Goal: Transaction & Acquisition: Purchase product/service

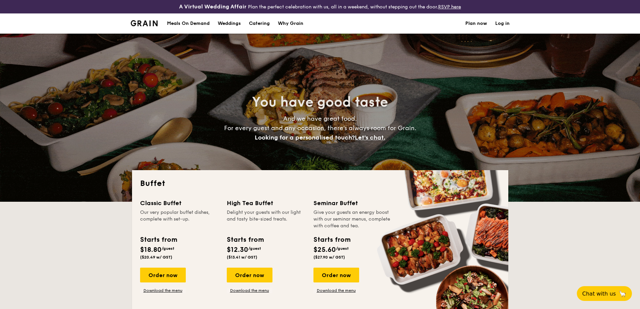
select select
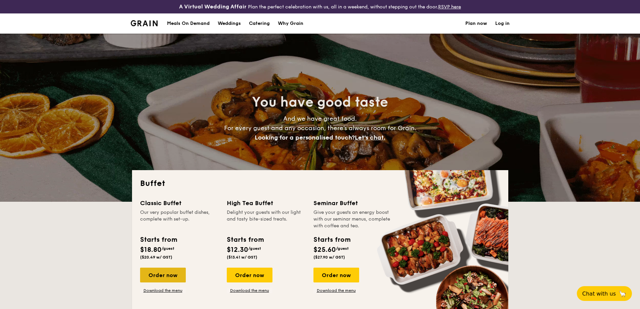
click at [169, 271] on div "Order now" at bounding box center [163, 275] width 46 height 15
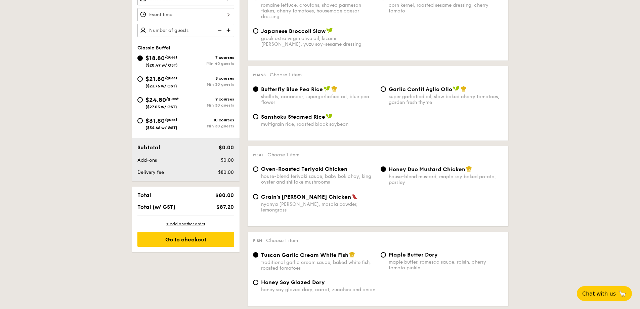
scroll to position [235, 0]
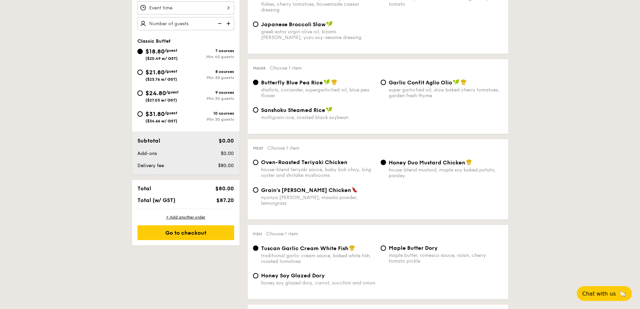
click at [173, 90] on span "/guest" at bounding box center [172, 92] width 13 height 5
click at [143, 90] on input "$24.80 /guest ($27.03 w/ GST) 9 courses Min 30 guests" at bounding box center [139, 92] width 5 height 5
radio input "true"
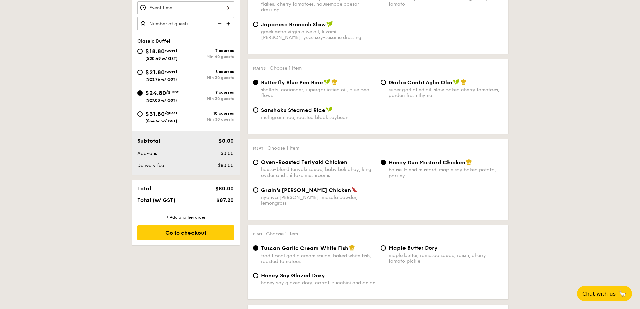
radio input "true"
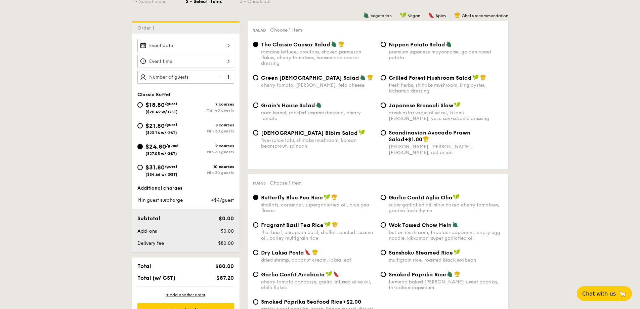
scroll to position [134, 0]
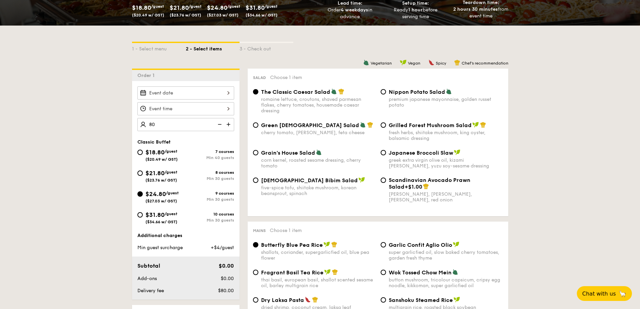
type input "80 guests"
drag, startPoint x: 53, startPoint y: 176, endPoint x: 49, endPoint y: 168, distance: 8.4
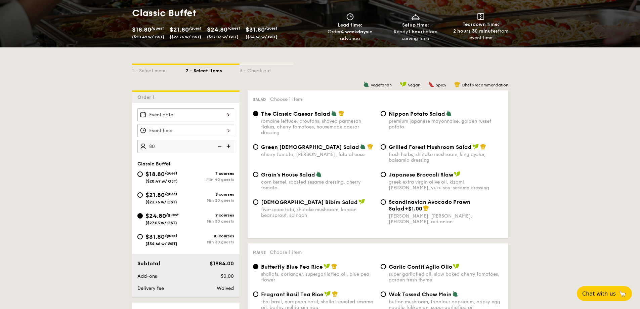
scroll to position [101, 0]
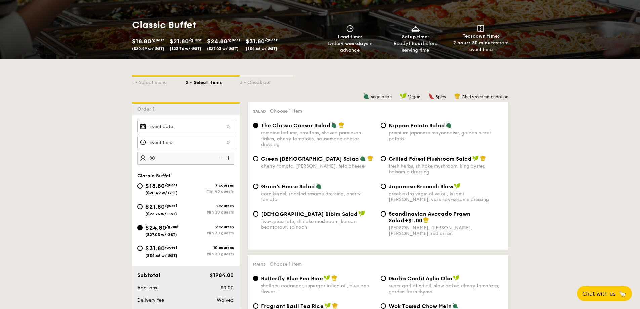
click at [200, 128] on div at bounding box center [185, 126] width 97 height 13
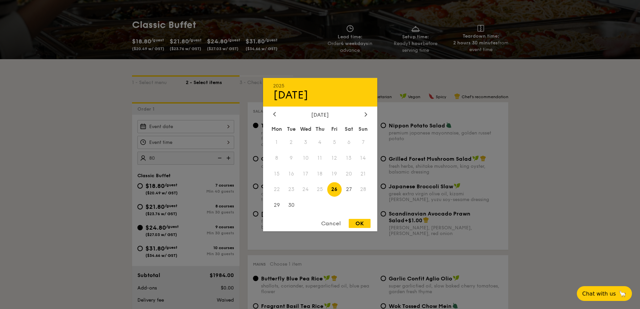
click at [369, 112] on div "[DATE]" at bounding box center [320, 114] width 114 height 6
click at [367, 115] on div at bounding box center [366, 114] width 6 height 6
click at [323, 146] on span "2" at bounding box center [320, 142] width 14 height 14
click at [359, 225] on div "OK" at bounding box center [360, 223] width 22 height 9
type input "[DATE]"
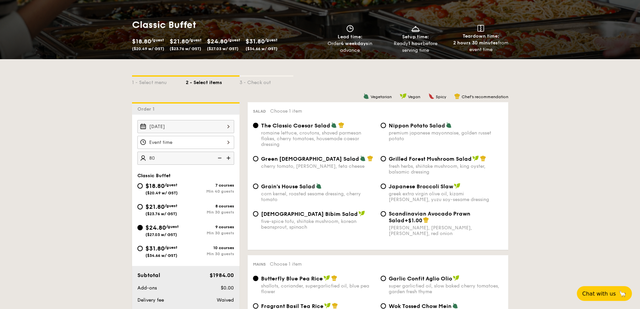
click at [194, 145] on div at bounding box center [185, 142] width 97 height 13
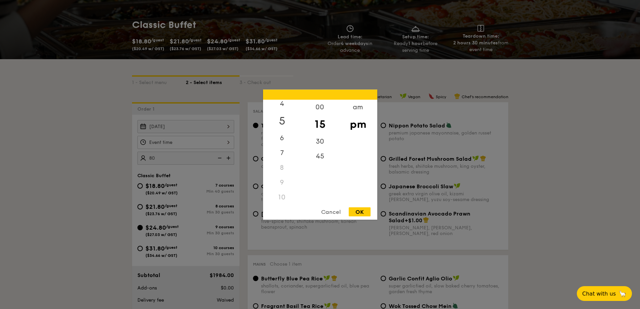
click at [281, 121] on div "5" at bounding box center [282, 120] width 38 height 19
click at [365, 213] on div "OK" at bounding box center [360, 211] width 22 height 9
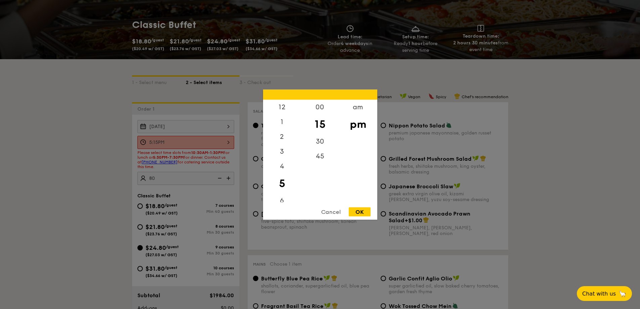
click at [216, 143] on div "5:15PM 12 1 2 3 4 5 6 7 8 9 10 11 00 15 30 45 am pm Cancel OK" at bounding box center [185, 142] width 97 height 13
click at [320, 143] on div "30" at bounding box center [320, 143] width 38 height 19
click at [362, 208] on div "OK" at bounding box center [360, 211] width 22 height 9
type input "5:30PM"
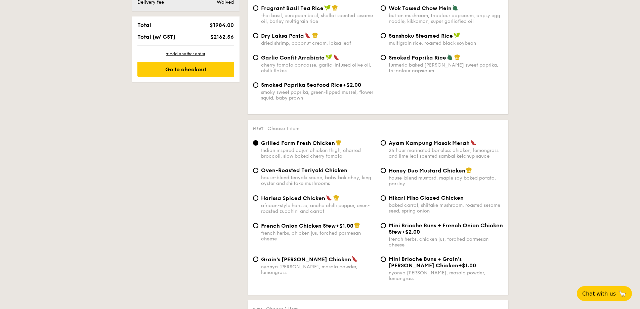
scroll to position [403, 0]
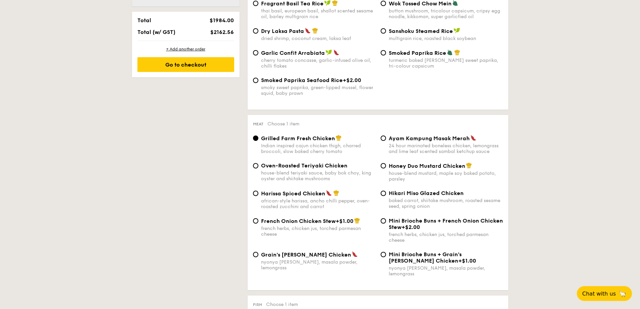
click at [404, 169] on div "Honey Duo Mustard Chicken house-blend mustard, maple soy baked potato, parsley" at bounding box center [446, 171] width 114 height 19
click at [386, 168] on input "Honey Duo Mustard Chicken house-blend mustard, maple soy baked potato, parsley" at bounding box center [383, 165] width 5 height 5
radio input "true"
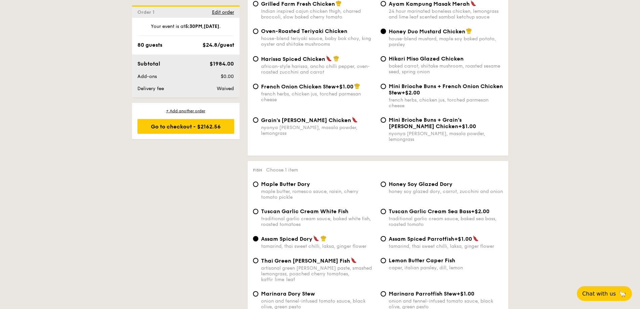
scroll to position [605, 0]
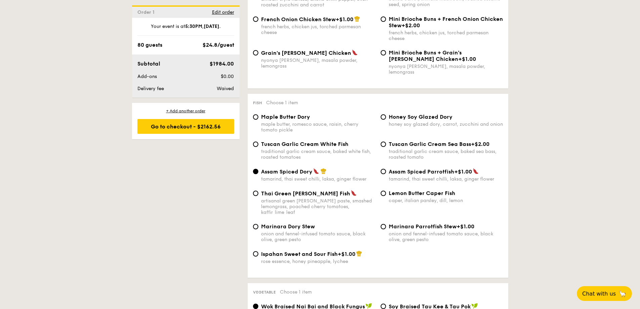
click at [332, 251] on span "Ispahan Sweet and Sour Fish" at bounding box center [299, 254] width 77 height 6
click at [258, 251] on input "Ispahan Sweet and Sour Fish +$1.00 rose essence, honey pineapple, lychee" at bounding box center [255, 253] width 5 height 5
radio input "true"
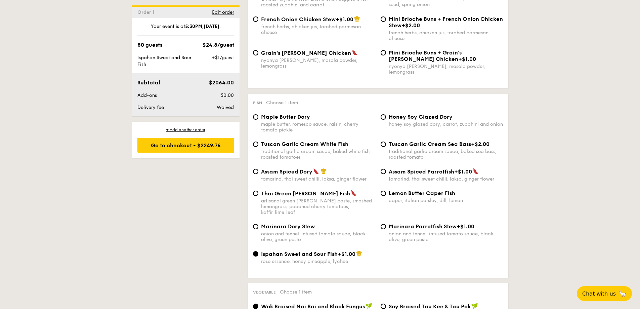
click at [331, 251] on span "Ispahan Sweet and Sour Fish" at bounding box center [299, 254] width 77 height 6
click at [258, 251] on input "Ispahan Sweet and Sour Fish +$1.00 rose essence, honey pineapple, lychee" at bounding box center [255, 253] width 5 height 5
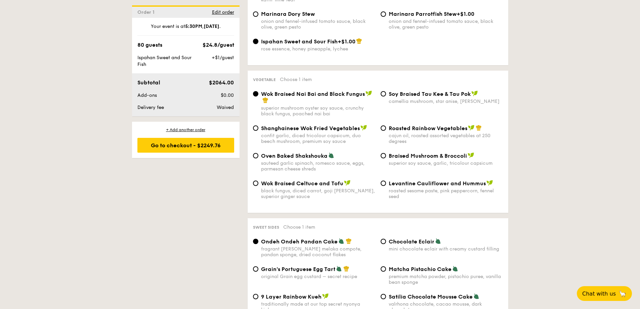
scroll to position [840, 0]
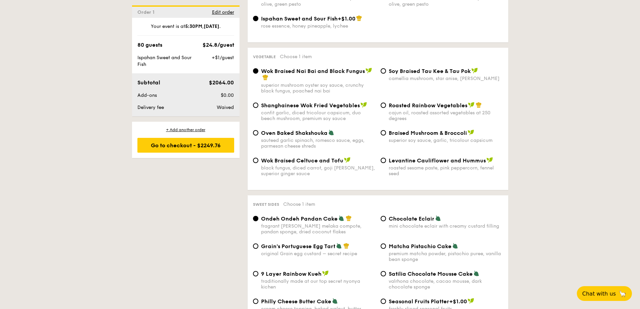
click at [394, 102] on span "Roasted Rainbow Vegetables" at bounding box center [428, 105] width 79 height 6
click at [386, 103] on input "Roasted Rainbow Vegetables cajun oil, roasted assorted vegetables at 250 degrees" at bounding box center [383, 105] width 5 height 5
radio input "true"
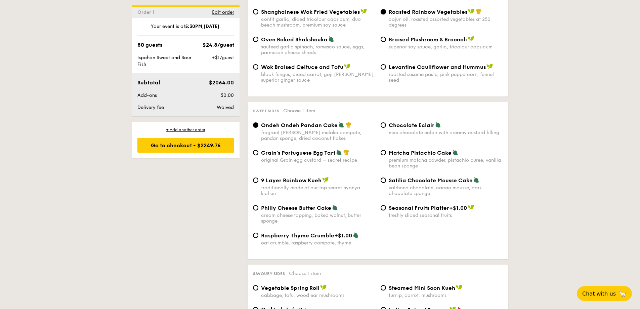
scroll to position [941, 0]
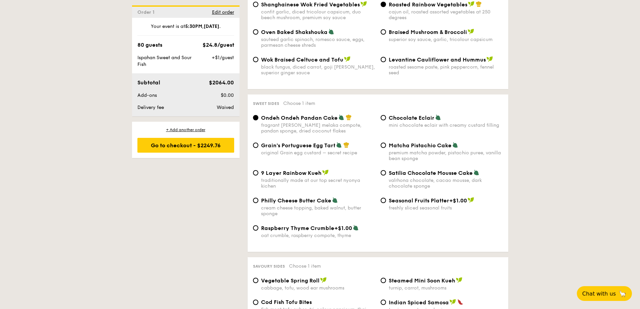
click at [403, 142] on span "Matcha Pistachio Cake" at bounding box center [420, 145] width 63 height 6
click at [386, 143] on input "Matcha Pistachio Cake premium matcha powder, pistachio puree, vanilla bean spon…" at bounding box center [383, 145] width 5 height 5
radio input "true"
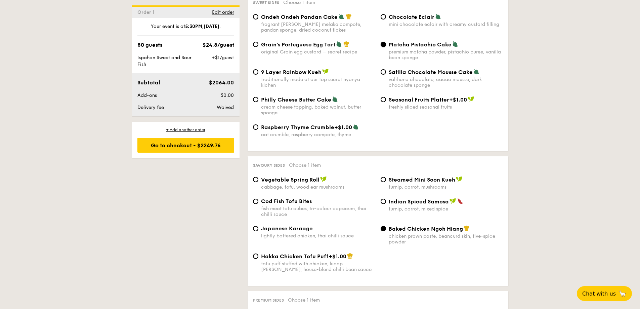
scroll to position [1076, 0]
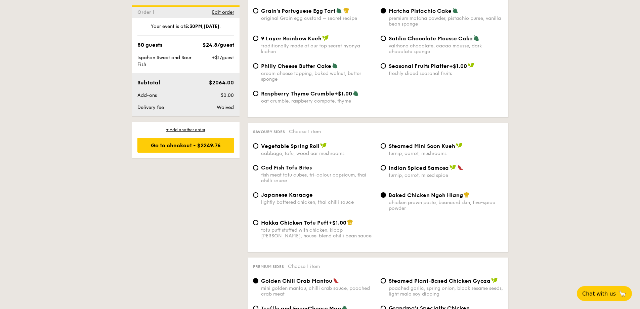
click at [418, 192] on span "Baked Chicken Ngoh Hiang" at bounding box center [426, 195] width 74 height 6
click at [386, 192] on input "Baked Chicken Ngoh Hiang chicken prawn paste, beancurd skin, five-spice powder" at bounding box center [383, 194] width 5 height 5
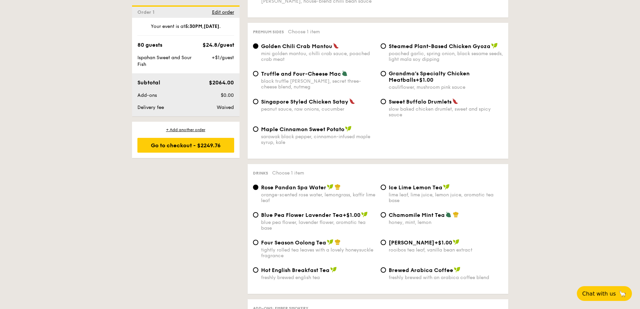
scroll to position [1311, 0]
click at [320, 97] on div "Singapore Styled Chicken Satay peanut sauce, raw onions, cucumber" at bounding box center [318, 104] width 114 height 14
click at [258, 98] on input "Singapore Styled Chicken Satay peanut sauce, raw onions, cucumber" at bounding box center [255, 100] width 5 height 5
radio input "true"
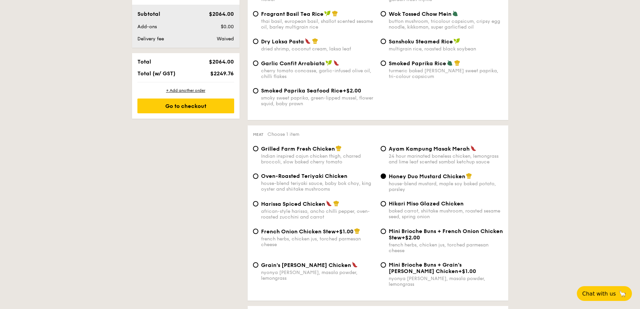
scroll to position [168, 0]
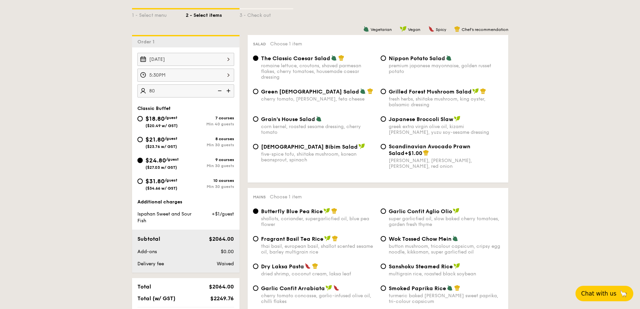
click at [609, 289] on button "Chat with us 🦙" at bounding box center [605, 293] width 58 height 15
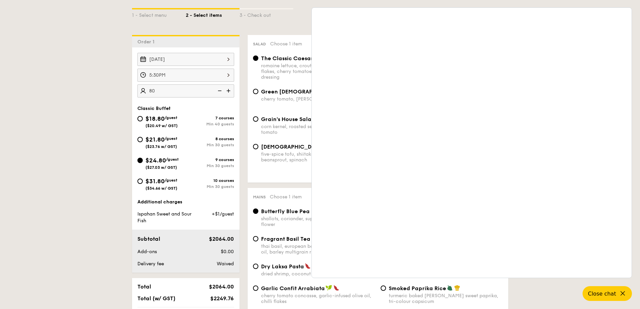
click at [159, 285] on div "Total" at bounding box center [165, 286] width 61 height 6
click at [617, 294] on button "Close chat" at bounding box center [608, 293] width 52 height 15
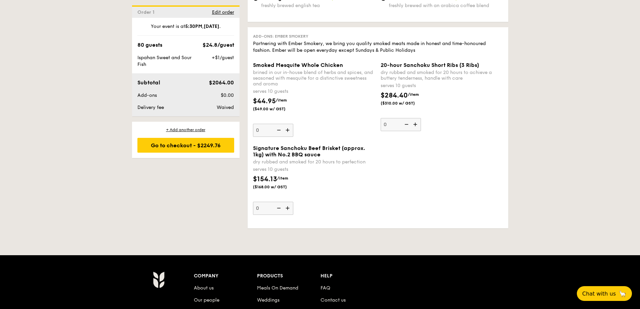
scroll to position [1581, 0]
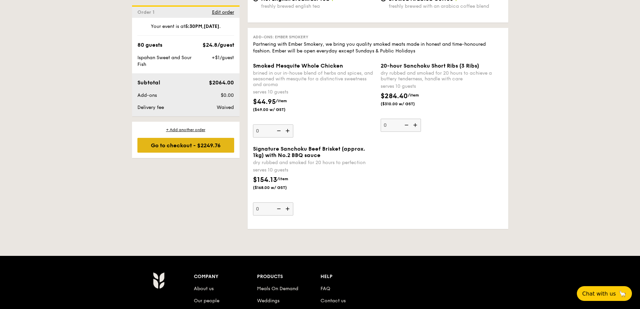
click at [194, 142] on div "Go to checkout - $2249.76" at bounding box center [185, 145] width 97 height 15
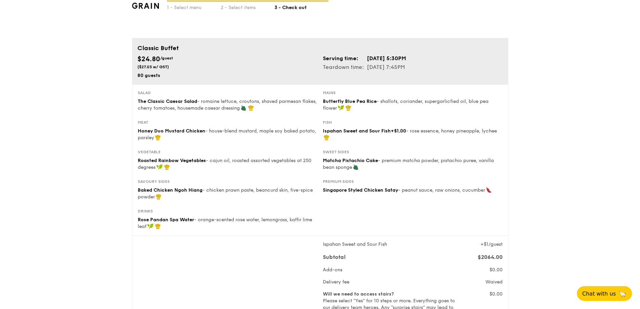
scroll to position [67, 0]
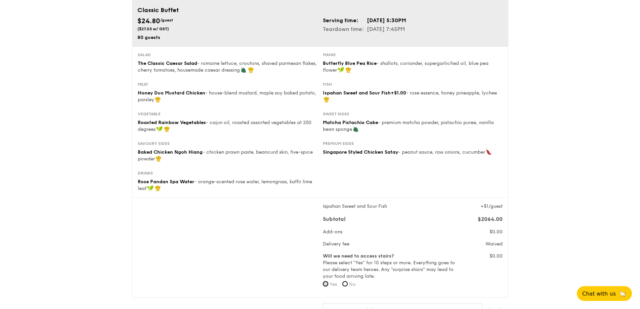
click at [327, 282] on input "Yes" at bounding box center [325, 283] width 5 height 5
radio input "true"
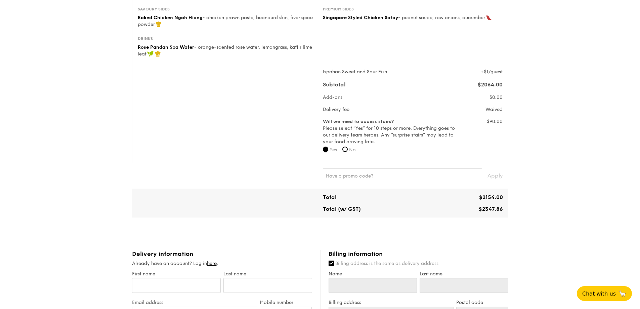
scroll to position [0, 0]
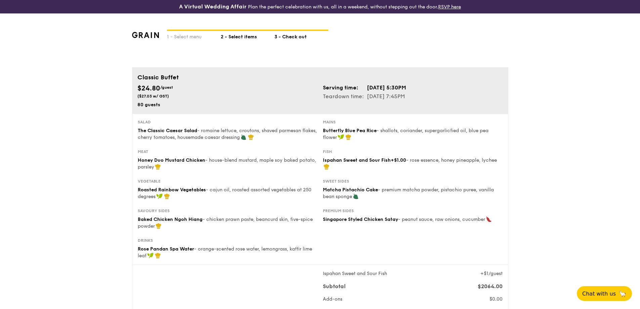
click at [243, 35] on div "2 - Select items" at bounding box center [248, 35] width 54 height 9
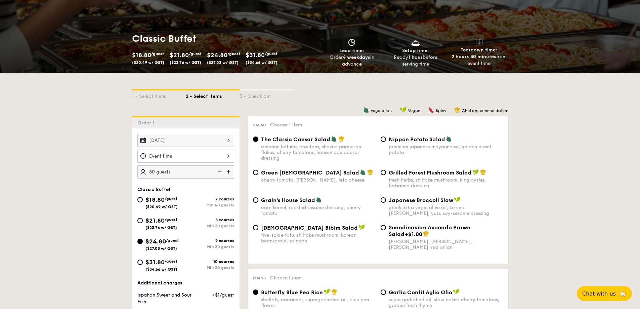
scroll to position [134, 0]
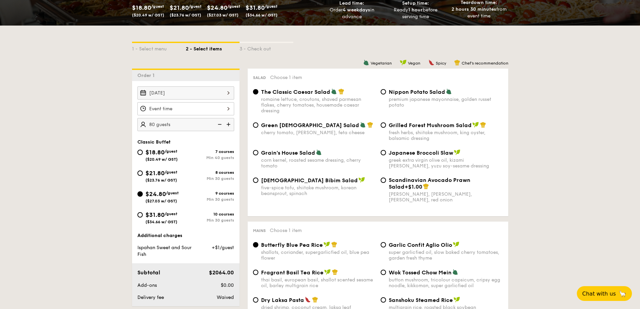
click at [229, 124] on img at bounding box center [229, 124] width 10 height 13
click at [217, 124] on img at bounding box center [219, 124] width 10 height 13
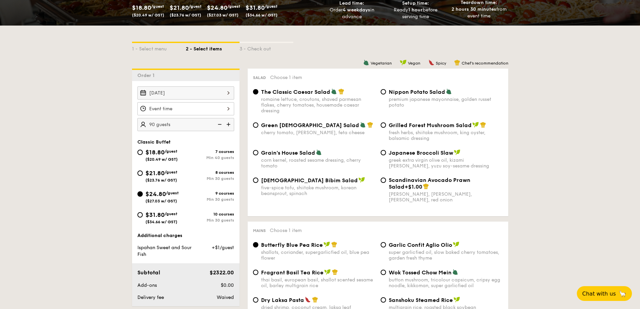
type input "85 guests"
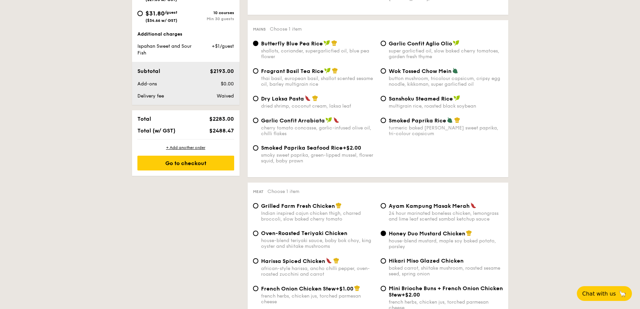
scroll to position [336, 0]
drag, startPoint x: 420, startPoint y: 125, endPoint x: 419, endPoint y: 133, distance: 7.8
click at [420, 125] on div "turmeric baked [PERSON_NAME] sweet paprika, tri-colour capsicum" at bounding box center [446, 130] width 114 height 11
click at [386, 123] on input "Smoked Paprika Rice turmeric baked [PERSON_NAME] sweet paprika, tri-colour caps…" at bounding box center [383, 119] width 5 height 5
radio input "true"
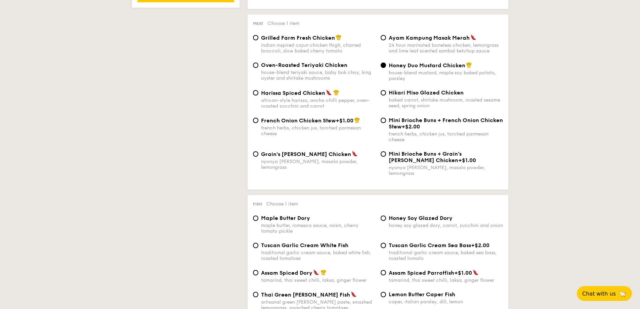
scroll to position [504, 0]
click at [302, 40] on span "Grilled Farm Fresh Chicken" at bounding box center [298, 37] width 74 height 6
click at [258, 40] on input "Grilled Farm Fresh Chicken Indian inspired cajun chicken thigh, charred broccol…" at bounding box center [255, 37] width 5 height 5
radio input "true"
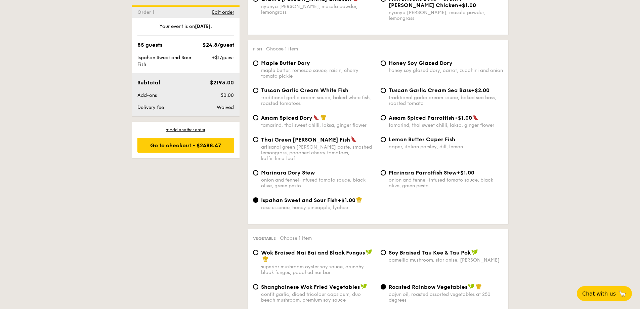
scroll to position [672, 0]
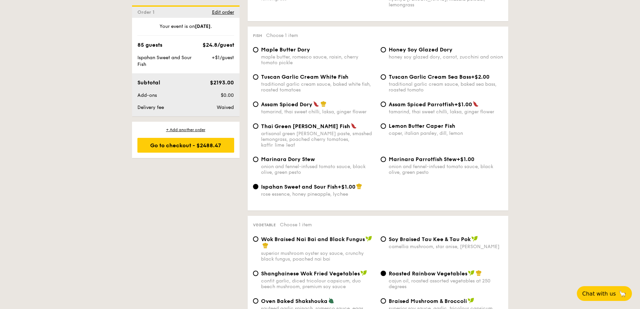
click at [278, 54] on div "maple butter, romesco sauce, raisin, cherry tomato pickle" at bounding box center [318, 59] width 114 height 11
click at [258, 50] on input "Maple Butter Dory maple butter, romesco sauce, raisin, cherry tomato pickle" at bounding box center [255, 49] width 5 height 5
radio input "true"
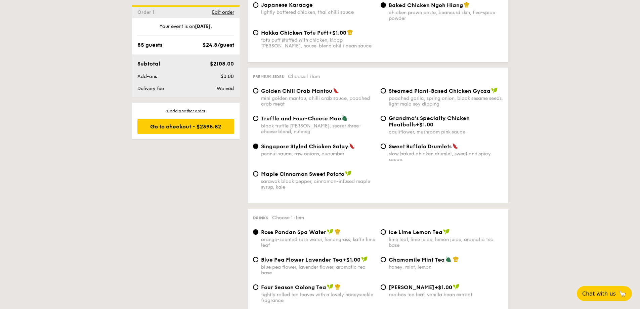
scroll to position [1277, 0]
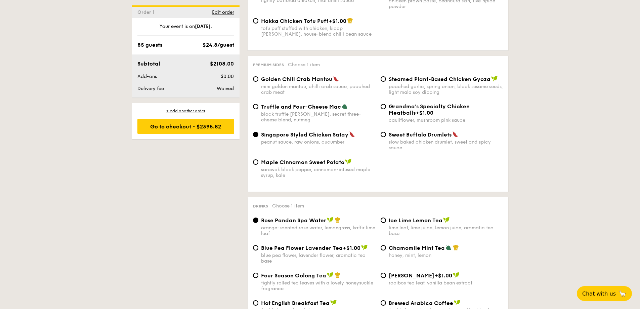
click at [315, 111] on div "black truffle [PERSON_NAME], secret three-cheese blend, nutmeg" at bounding box center [318, 116] width 114 height 11
click at [258, 107] on input "Truffle and Four-Cheese Mac black truffle [PERSON_NAME], secret three-cheese bl…" at bounding box center [255, 106] width 5 height 5
radio input "true"
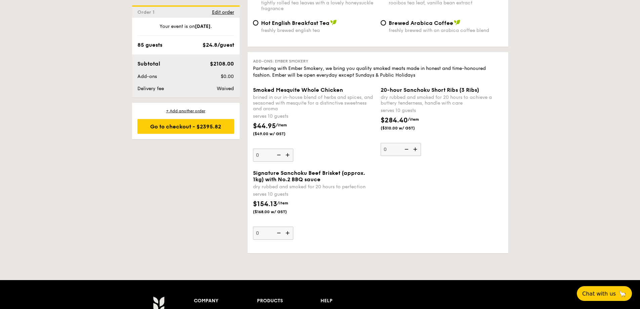
scroll to position [1580, 0]
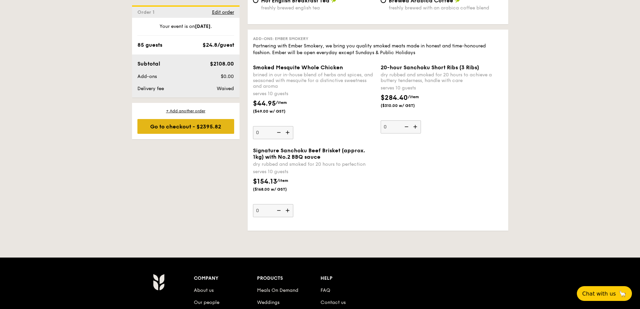
click at [202, 129] on div "Go to checkout - $2395.82" at bounding box center [185, 126] width 97 height 15
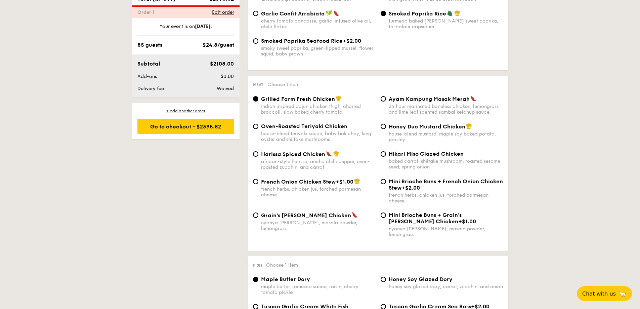
scroll to position [193, 0]
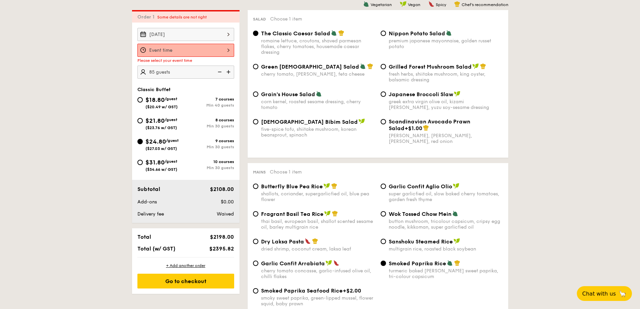
click at [172, 50] on div at bounding box center [185, 50] width 97 height 13
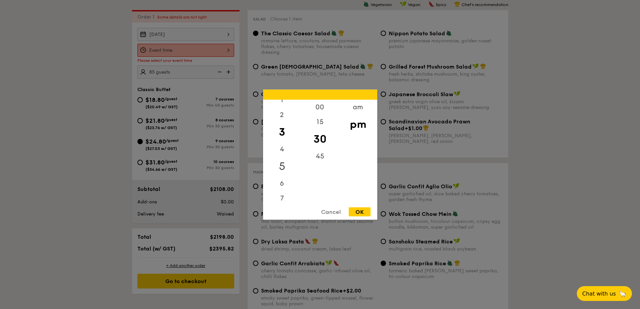
scroll to position [34, 0]
click at [282, 151] on div "5" at bounding box center [282, 154] width 38 height 19
click at [364, 206] on div "12 1 2 3 4 5 6 7 8 9 10 11 00 15 30 45 am pm Cancel OK" at bounding box center [320, 154] width 114 height 130
click at [368, 211] on div "OK" at bounding box center [360, 211] width 22 height 9
type input "5:30PM"
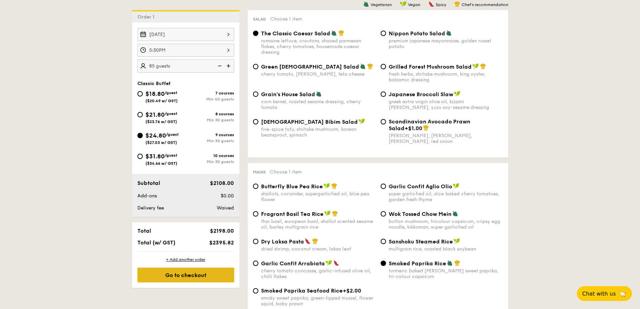
click at [187, 271] on div "Go to checkout" at bounding box center [185, 275] width 97 height 15
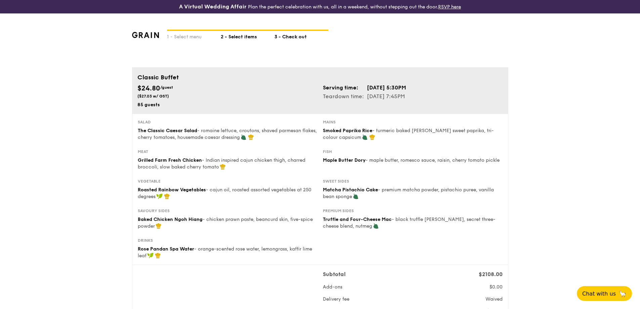
click at [237, 39] on div "2 - Select items" at bounding box center [248, 35] width 54 height 9
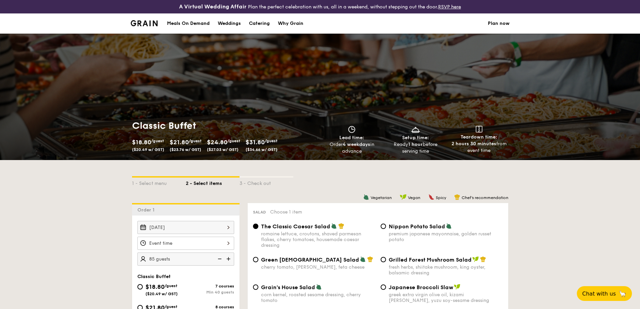
scroll to position [67, 0]
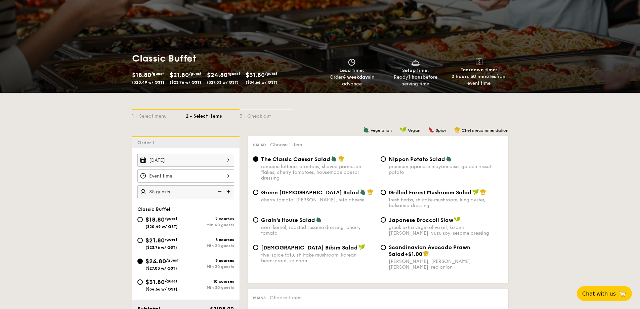
click at [220, 176] on div at bounding box center [185, 175] width 97 height 13
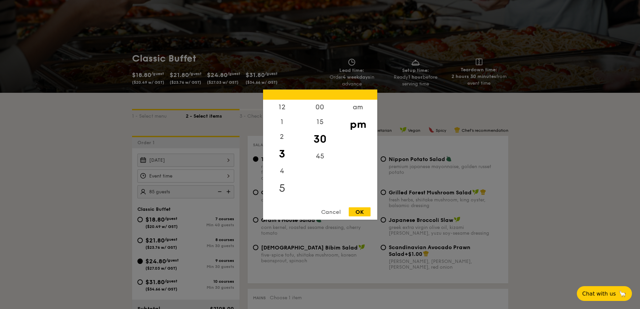
drag, startPoint x: 284, startPoint y: 187, endPoint x: 282, endPoint y: 184, distance: 3.6
click at [283, 187] on div "5" at bounding box center [282, 187] width 38 height 19
click at [318, 109] on div "00" at bounding box center [320, 108] width 38 height 19
click at [365, 209] on div "OK" at bounding box center [360, 211] width 22 height 9
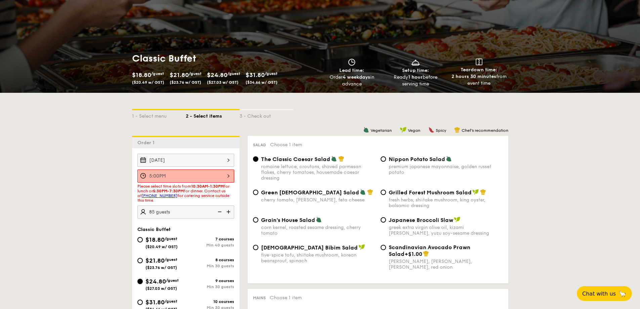
click at [183, 178] on div "5:00PM 12 1 2 3 4 5 6 7 8 9 10 11 00 15 30 45 am pm Cancel OK" at bounding box center [185, 175] width 97 height 13
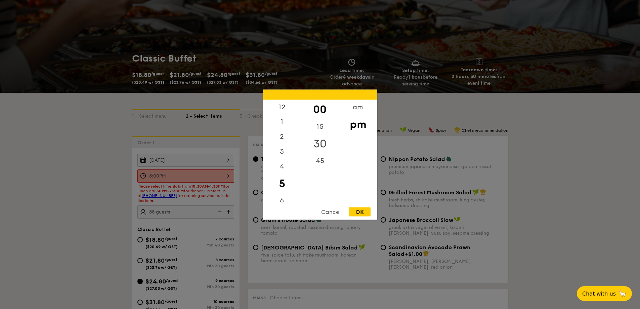
click at [313, 147] on div "30" at bounding box center [320, 143] width 38 height 19
click at [353, 209] on div "OK" at bounding box center [360, 211] width 22 height 9
type input "5:30PM"
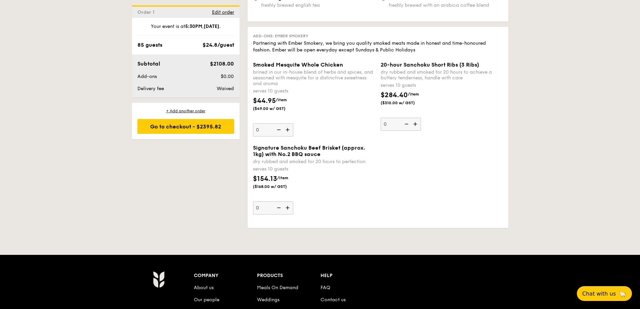
scroll to position [1580, 0]
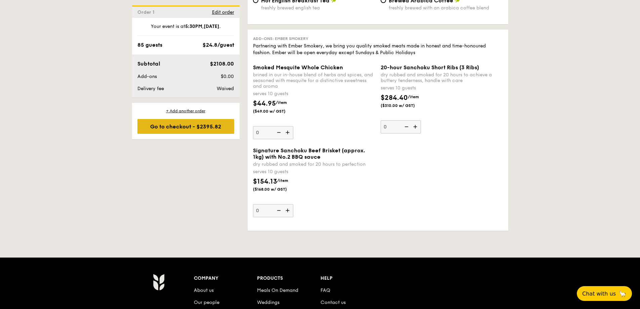
click at [209, 129] on div "Go to checkout - $2395.82" at bounding box center [185, 126] width 97 height 15
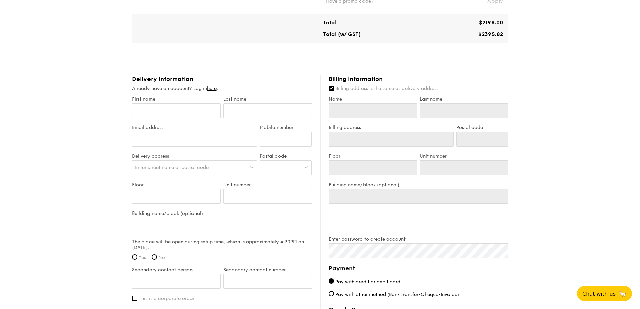
scroll to position [379, 0]
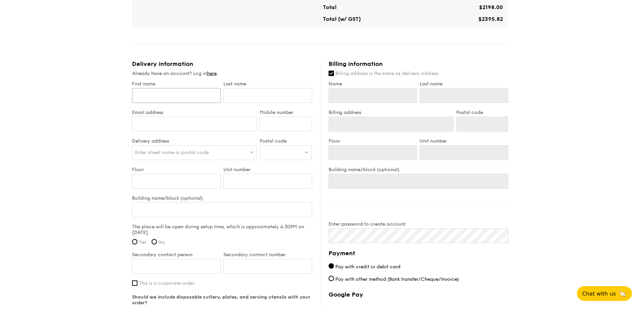
click at [162, 94] on input "First name" at bounding box center [176, 95] width 89 height 15
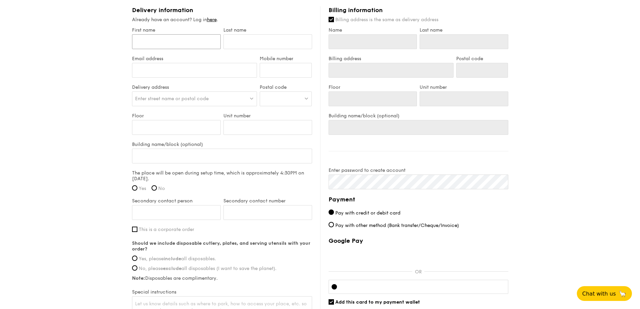
scroll to position [346, 0]
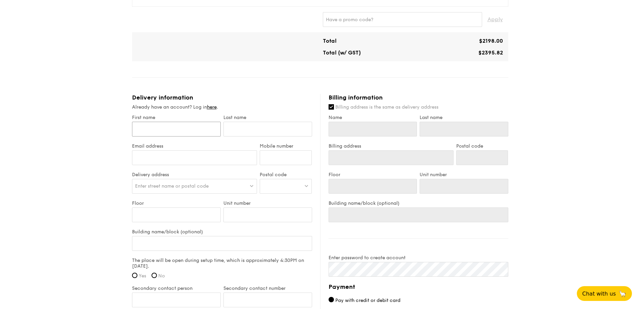
click at [164, 129] on input "First name" at bounding box center [176, 129] width 89 height 15
type input "Y"
type input "[PERSON_NAME]"
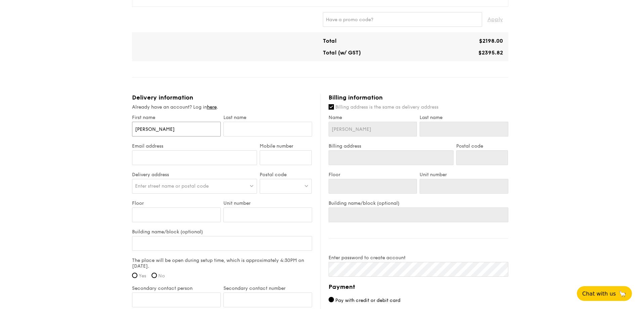
type input "[PERSON_NAME] W"
type input "[PERSON_NAME]"
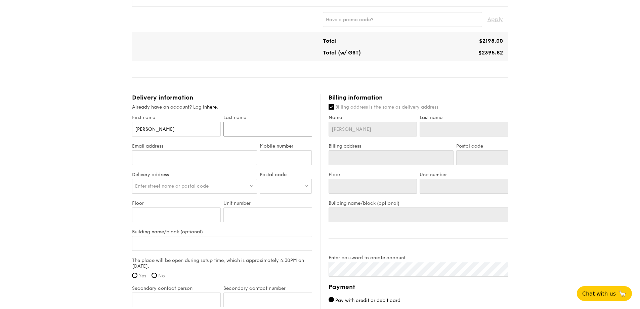
type input "P"
type input "Ph"
type input "Pha"
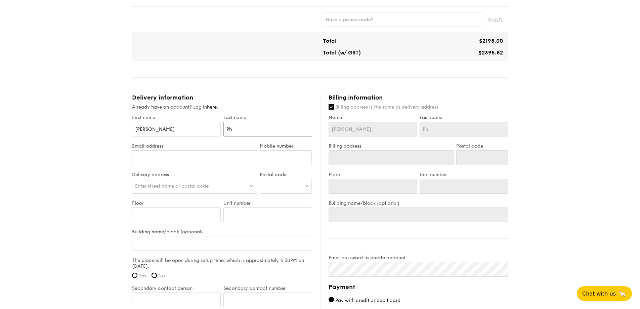
type input "Pha"
type input "[PERSON_NAME]"
type input "Phang"
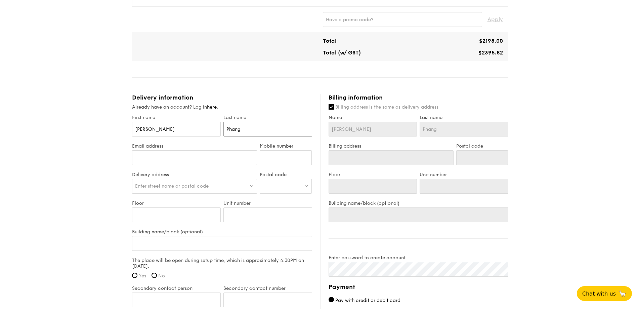
type input "Phang"
type input "[EMAIL_ADDRESS][DOMAIN_NAME]"
type input "91177551"
click at [181, 185] on span "Enter street name or postal code" at bounding box center [172, 186] width 74 height 6
click at [272, 185] on div at bounding box center [286, 186] width 52 height 15
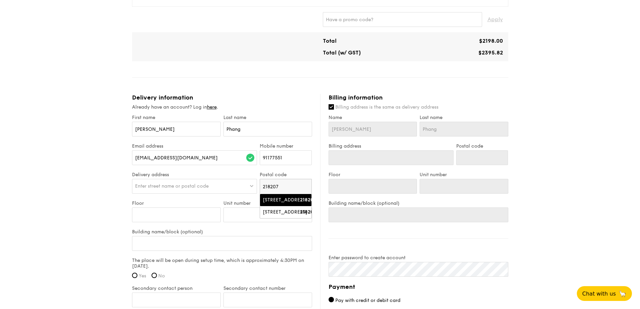
type input "218207"
click at [284, 203] on div "[STREET_ADDRESS]" at bounding box center [280, 200] width 35 height 7
type input "[STREET_ADDRESS]"
type input "218207"
click at [177, 215] on input "Floor" at bounding box center [176, 214] width 89 height 15
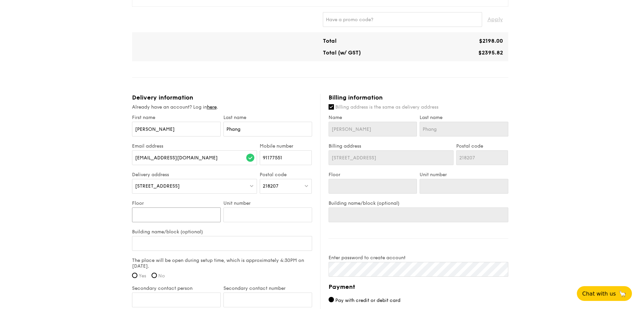
type input "0"
type input "02"
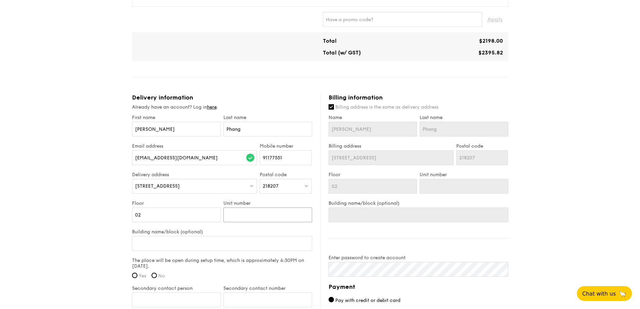
type input "0"
type input "00"
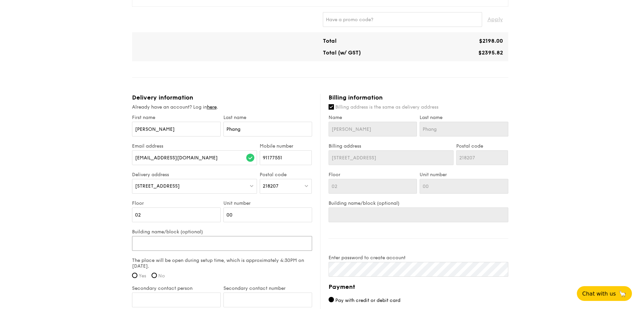
click at [174, 246] on input "Building name/block (optional)" at bounding box center [222, 243] width 180 height 15
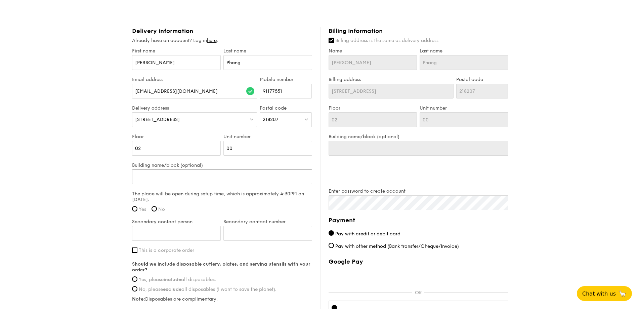
scroll to position [413, 0]
type input "H"
type input "HA"
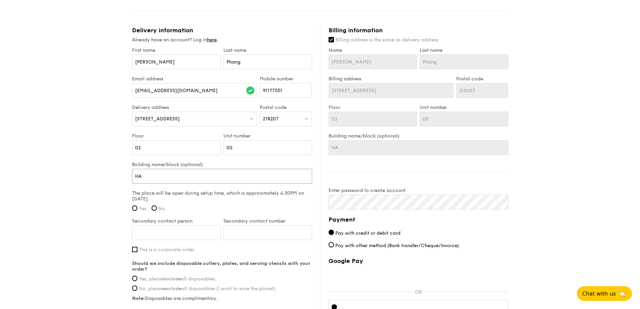
type input "HAP"
type input "HAPP"
type input "[PERSON_NAME]"
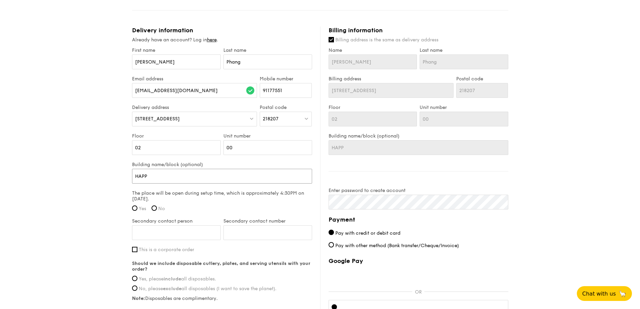
type input "[PERSON_NAME]"
type input "HAPPEN"
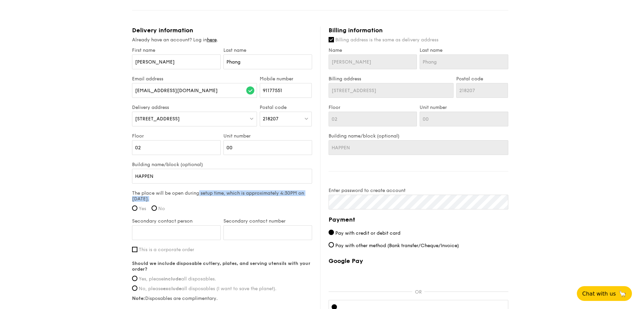
drag, startPoint x: 157, startPoint y: 196, endPoint x: 278, endPoint y: 196, distance: 120.3
click at [278, 196] on label "The place will be open during setup time, which is approximately 4:30PM on [DAT…" at bounding box center [222, 195] width 180 height 11
click at [139, 208] on span "Yes" at bounding box center [142, 209] width 7 height 6
click at [137, 208] on input "Yes" at bounding box center [134, 207] width 5 height 5
radio input "true"
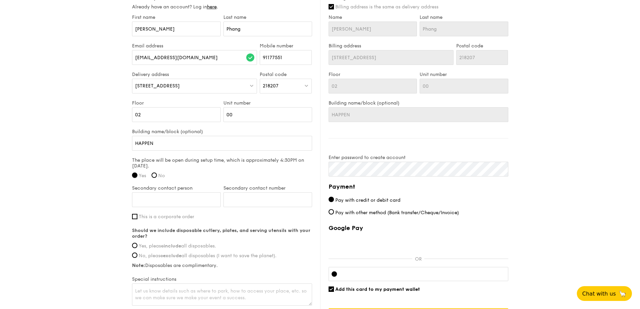
scroll to position [480, 0]
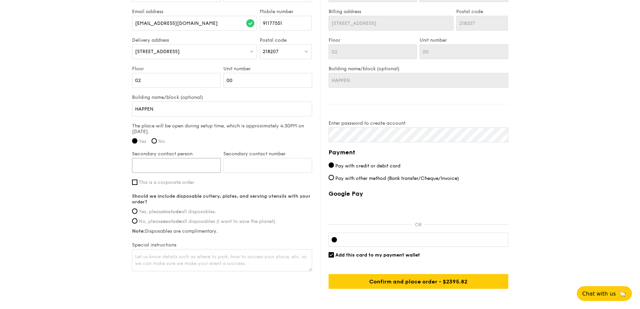
click at [171, 169] on input "Secondary contact person" at bounding box center [176, 165] width 89 height 15
type input "Wave Ng"
type input "92211415"
click at [144, 184] on span "This is a corporate order" at bounding box center [166, 182] width 55 height 6
click at [137, 184] on input "This is a corporate order" at bounding box center [134, 181] width 5 height 5
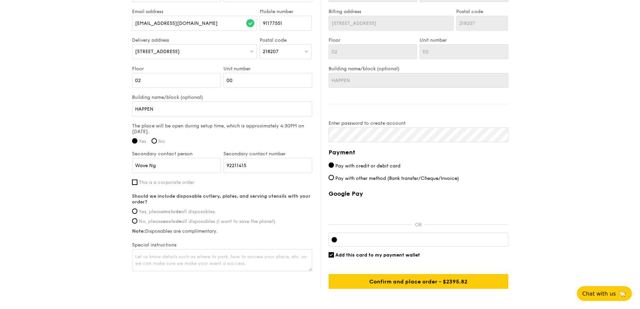
checkbox input "true"
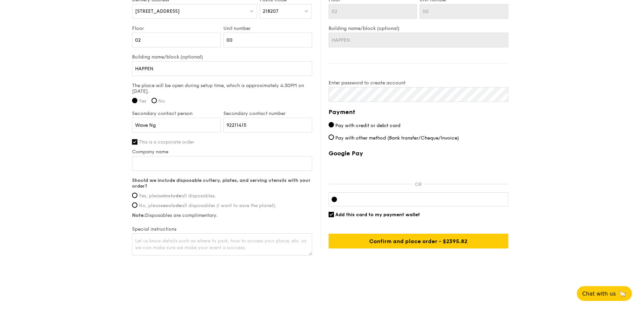
scroll to position [522, 0]
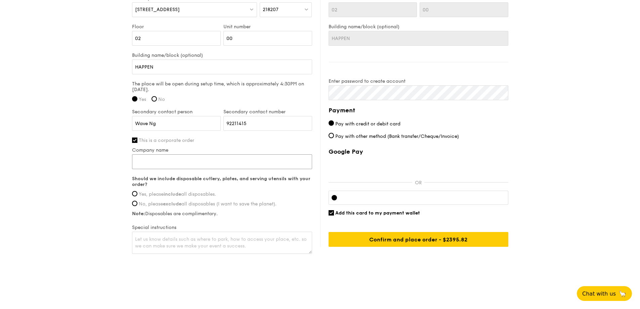
click at [173, 160] on input "Company name" at bounding box center [222, 161] width 180 height 15
type input "LUXASIA Pte Ltd"
drag, startPoint x: 135, startPoint y: 173, endPoint x: 242, endPoint y: 172, distance: 106.9
click at [242, 172] on div "Company name LUXASIA Pte Ltd" at bounding box center [222, 161] width 180 height 29
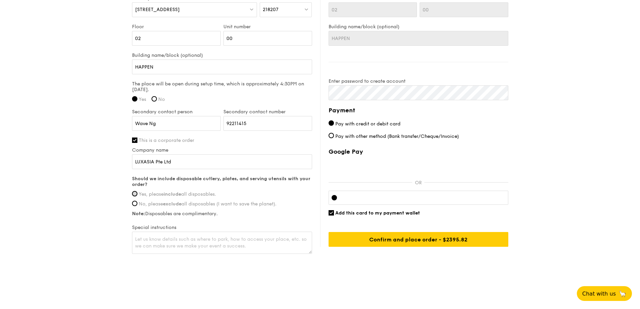
click at [135, 196] on input "Yes, please include all disposables." at bounding box center [134, 193] width 5 height 5
radio input "true"
click at [214, 245] on textarea at bounding box center [222, 243] width 180 height 22
click at [330, 213] on input "Add this card to my payment wallet" at bounding box center [331, 212] width 5 height 5
checkbox input "false"
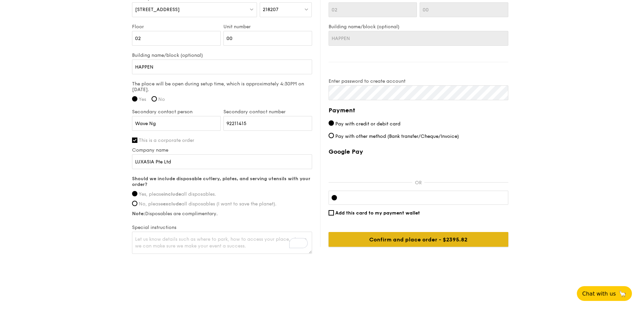
click at [434, 240] on input "Confirm and place order - $2395.82" at bounding box center [419, 239] width 180 height 15
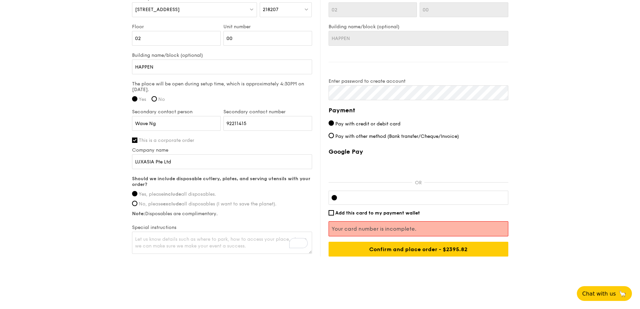
click at [423, 230] on p "Your card number is incomplete." at bounding box center [419, 229] width 174 height 6
click at [426, 252] on input "Confirm and place order - $2395.82" at bounding box center [419, 249] width 180 height 15
click at [436, 251] on input "Confirm and place order - $2395.82" at bounding box center [419, 249] width 180 height 15
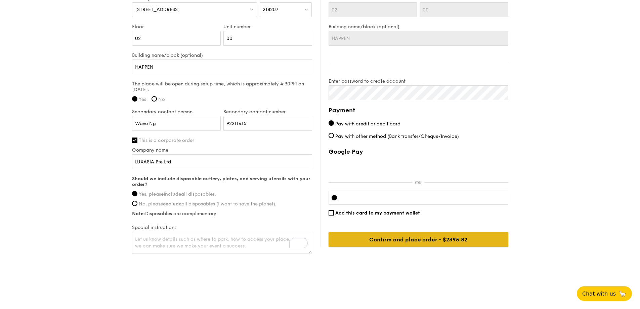
click at [441, 241] on input "Confirm and place order - $2395.82" at bounding box center [419, 239] width 180 height 15
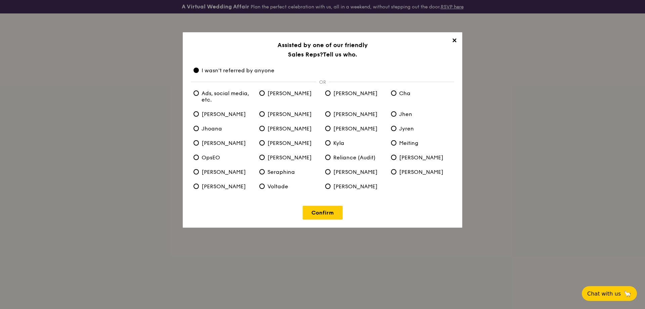
click at [457, 42] on span "✕" at bounding box center [454, 41] width 9 height 9
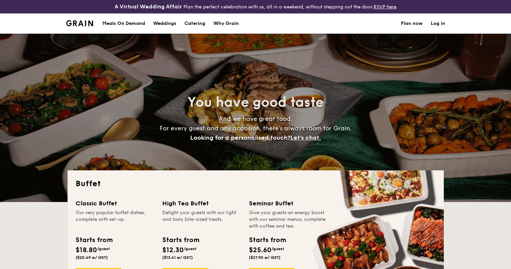
select select
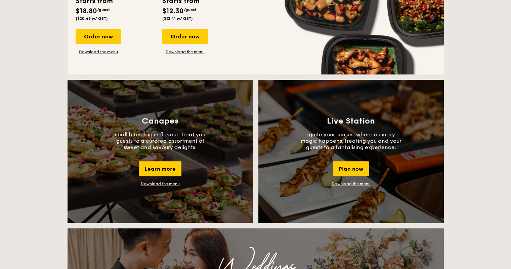
drag, startPoint x: 20, startPoint y: 127, endPoint x: 26, endPoint y: 126, distance: 6.1
